Goal: Task Accomplishment & Management: Complete application form

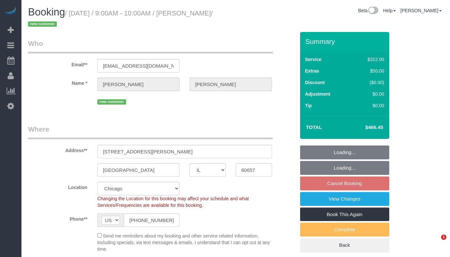
select select "IL"
select select "513"
select select "2"
select select "5"
select select "number:1"
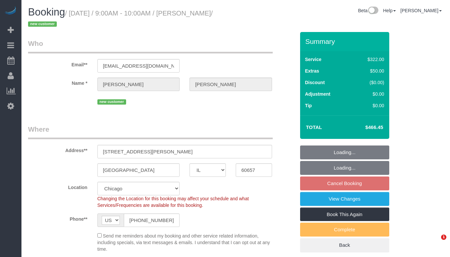
select select "number:58"
select select "number:139"
select select "number:104"
select select "object:1051"
select select "spot1"
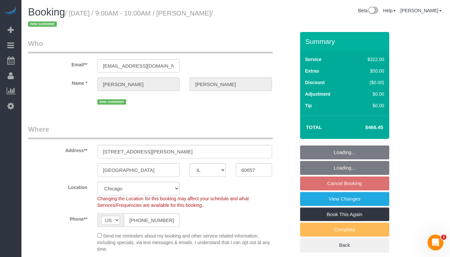
select select "2"
select select "5"
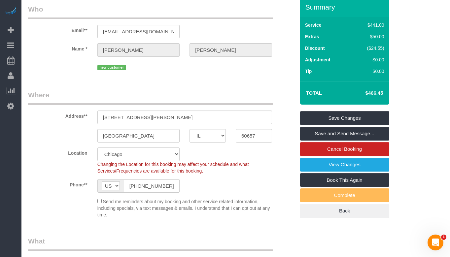
scroll to position [33, 0]
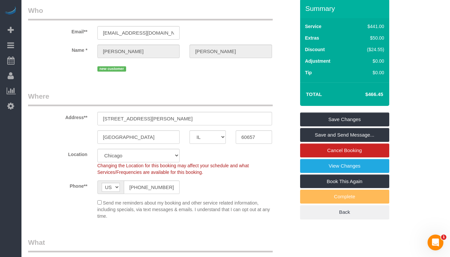
click at [373, 92] on h4 "$466.45" at bounding box center [365, 95] width 38 height 6
copy div "$466.45 Save Changes Save and Send Message... Cancel Booking View Changes Book …"
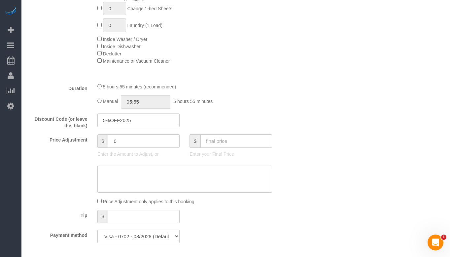
scroll to position [496, 0]
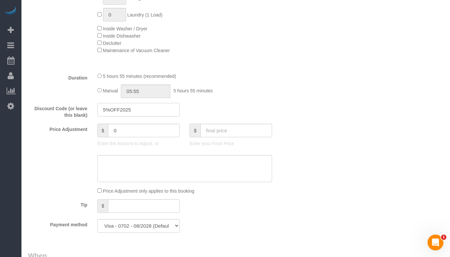
click at [137, 105] on input "5%OFF2025" at bounding box center [138, 110] width 83 height 14
click at [313, 124] on div "Who Email** [EMAIL_ADDRESS][DOMAIN_NAME] Name * [GEOGRAPHIC_DATA][PERSON_NAME] …" at bounding box center [236, 243] width 416 height 1413
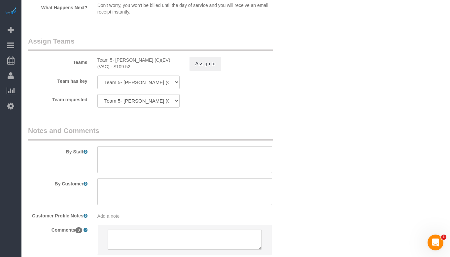
scroll to position [1198, 0]
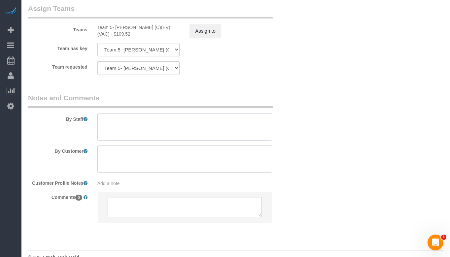
click at [157, 116] on textarea at bounding box center [184, 127] width 175 height 27
click at [140, 146] on textarea at bounding box center [184, 159] width 175 height 27
paste textarea "Booking is for daughter’s 2nd birthday. Wants deep cleaning like this about 4 t…"
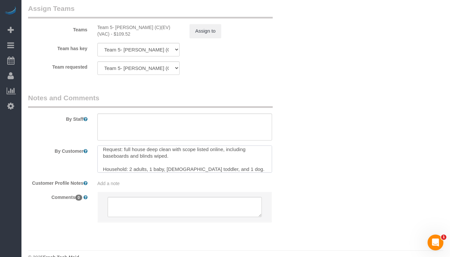
type textarea "Booking is for daughter’s 2nd birthday. Wants deep cleaning like this about 4 t…"
click at [211, 114] on textarea at bounding box center [184, 127] width 175 height 27
paste textarea "Initial Cleaning for a weekly cleaning. Partial Cleaning. 1). General Cleaning.…"
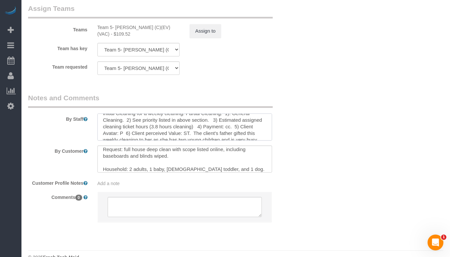
scroll to position [0, 0]
drag, startPoint x: 183, startPoint y: 107, endPoint x: 89, endPoint y: 97, distance: 95.0
click at [89, 97] on div "By Staff" at bounding box center [161, 117] width 277 height 48
drag, startPoint x: 152, startPoint y: 108, endPoint x: 115, endPoint y: 109, distance: 37.7
click at [115, 114] on textarea at bounding box center [184, 127] width 175 height 27
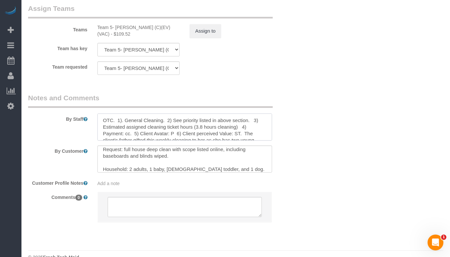
click at [134, 114] on textarea at bounding box center [184, 127] width 175 height 27
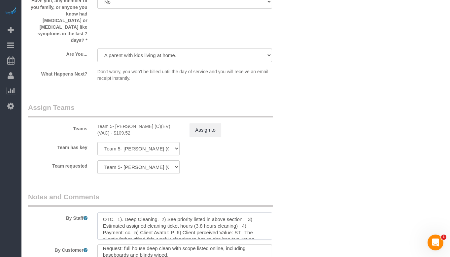
scroll to position [1198, 0]
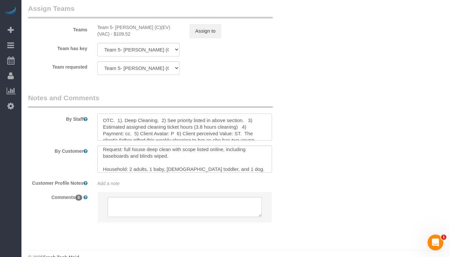
click at [204, 114] on textarea at bounding box center [184, 127] width 175 height 27
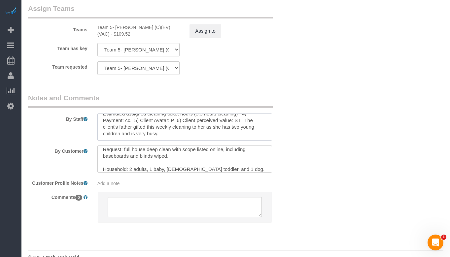
click at [198, 123] on textarea at bounding box center [184, 127] width 175 height 27
drag, startPoint x: 197, startPoint y: 123, endPoint x: 116, endPoint y: 115, distance: 81.4
click at [116, 115] on textarea at bounding box center [184, 127] width 175 height 27
click at [198, 119] on textarea at bounding box center [184, 127] width 175 height 27
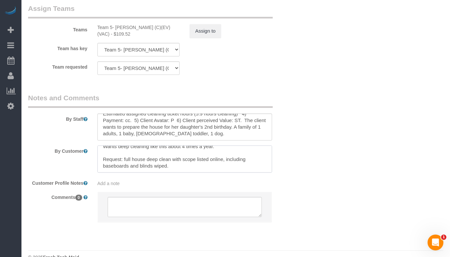
scroll to position [16, 0]
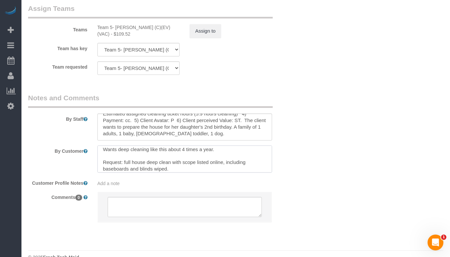
drag, startPoint x: 175, startPoint y: 138, endPoint x: 124, endPoint y: 151, distance: 53.4
click at [124, 151] on textarea at bounding box center [184, 159] width 175 height 27
click at [216, 121] on textarea at bounding box center [184, 127] width 175 height 27
paste textarea "full house deep clean with scope listed online, including baseboards and blinds…"
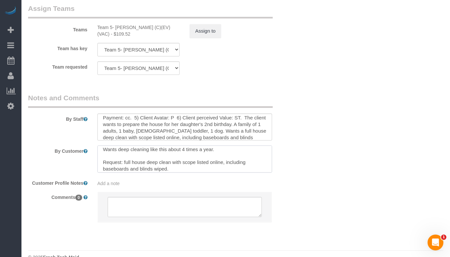
scroll to position [0, 0]
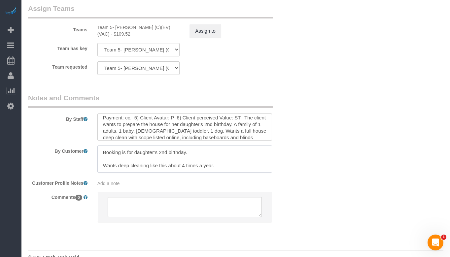
drag, startPoint x: 227, startPoint y: 138, endPoint x: 103, endPoint y: 153, distance: 125.4
click at [103, 153] on textarea at bounding box center [184, 159] width 175 height 27
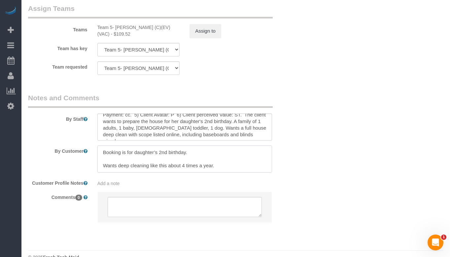
scroll to position [20, 0]
click at [258, 123] on textarea at bounding box center [184, 127] width 175 height 27
paste textarea "Wants deep cleaning like this about 4 times a year."
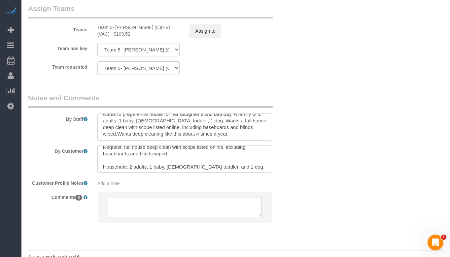
scroll to position [33, 0]
type textarea "OTC. 1). Deep Cleaning. 2) See priority listed in above section. 3) Estimated a…"
drag, startPoint x: 250, startPoint y: 155, endPoint x: 95, endPoint y: 122, distance: 158.2
click at [95, 122] on sui-booking-comments "By Staff By Customer Customer Profile Notes Add a note Comments 0" at bounding box center [161, 161] width 267 height 136
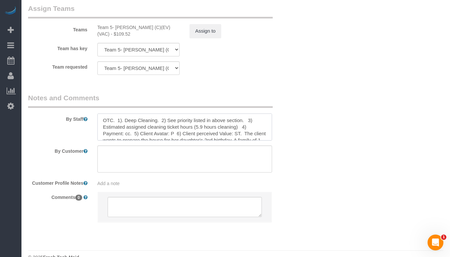
drag, startPoint x: 241, startPoint y: 121, endPoint x: 245, endPoint y: 120, distance: 3.8
click at [245, 120] on textarea at bounding box center [184, 127] width 175 height 27
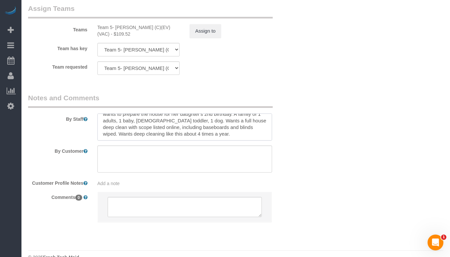
type textarea "OTC. 1). Deep Cleaning. 2) See priority listed in above section. 3) Estimated a…"
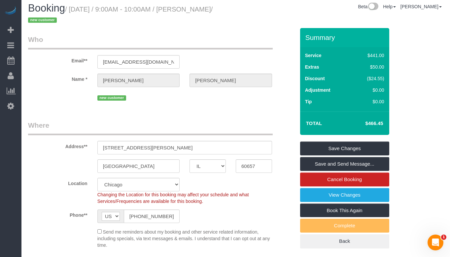
scroll to position [0, 0]
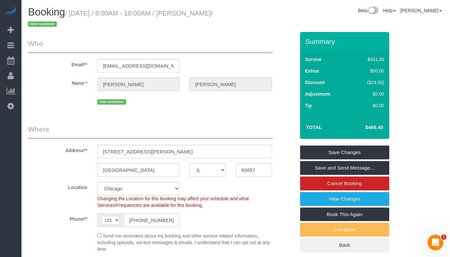
click at [101, 233] on div "Send me reminders about my booking and other service related information, inclu…" at bounding box center [185, 242] width 185 height 20
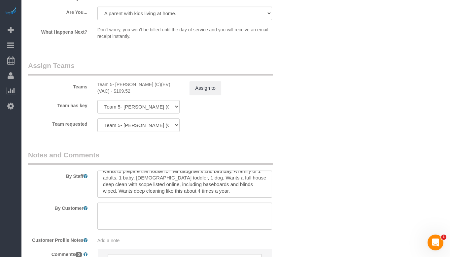
scroll to position [1156, 0]
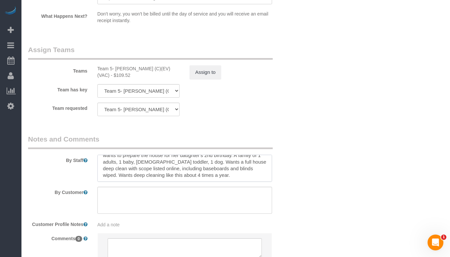
drag, startPoint x: 216, startPoint y: 149, endPoint x: 256, endPoint y: 157, distance: 40.1
click at [256, 157] on textarea at bounding box center [184, 168] width 175 height 27
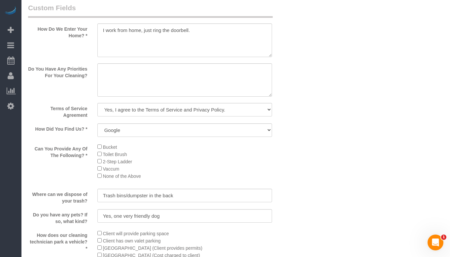
scroll to position [793, 0]
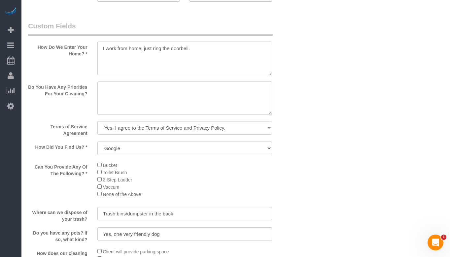
click at [146, 92] on textarea at bounding box center [184, 99] width 175 height 34
paste textarea "full house deep clean with scope listed online, including baseboards and blinds…"
drag, startPoint x: 105, startPoint y: 89, endPoint x: 137, endPoint y: 122, distance: 46.7
click at [105, 88] on textarea at bounding box center [184, 99] width 175 height 34
type textarea "Full house deep clean with scope listed online, including baseboards and blinds…"
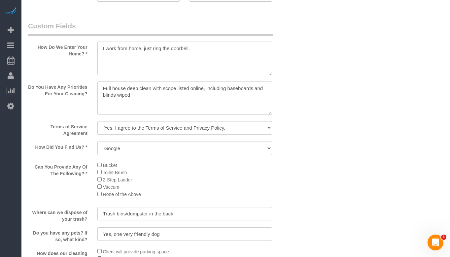
click at [296, 116] on div "Do You Have Any Priorities For Your Cleaning?" at bounding box center [161, 99] width 277 height 35
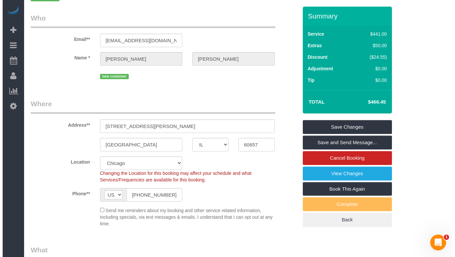
scroll to position [0, 0]
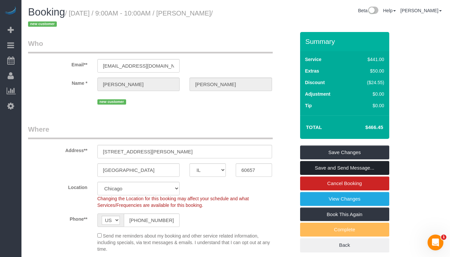
click at [354, 167] on link "Save and Send Message..." at bounding box center [344, 168] width 89 height 14
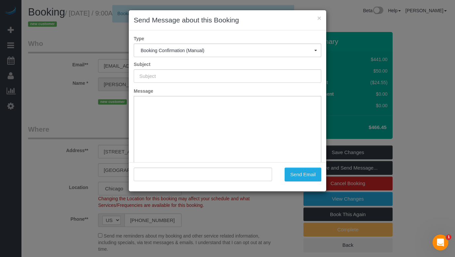
type input "Your Booking With Fresh Tech Maid, Confirmed!"
type input ""[PERSON_NAME]" <[EMAIL_ADDRESS][DOMAIN_NAME]>"
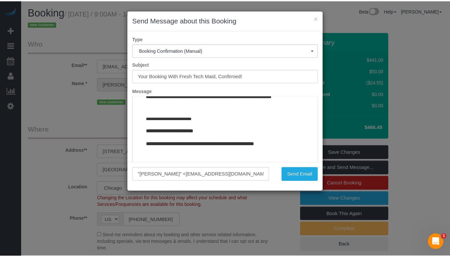
scroll to position [811, 0]
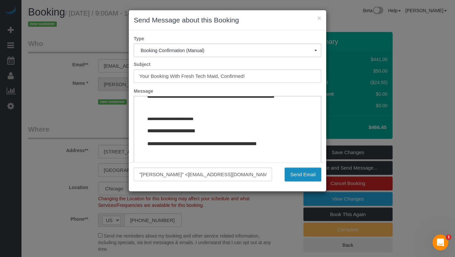
click at [304, 178] on button "Send Email" at bounding box center [303, 175] width 37 height 14
